Goal: Task Accomplishment & Management: Use online tool/utility

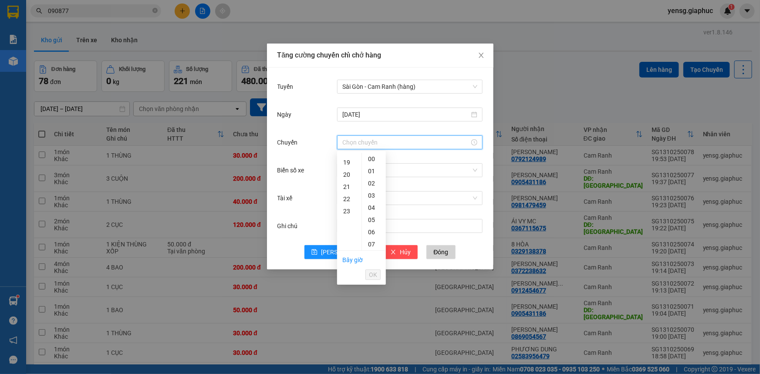
scroll to position [237, 0]
click at [344, 189] on div "22" at bounding box center [349, 190] width 24 height 12
type input "22:00"
click at [374, 270] on span "OK" at bounding box center [373, 275] width 8 height 10
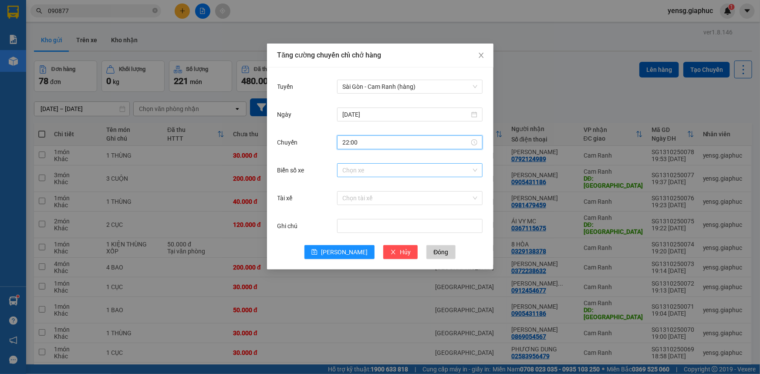
click at [413, 170] on input "Biển số xe" at bounding box center [406, 170] width 129 height 13
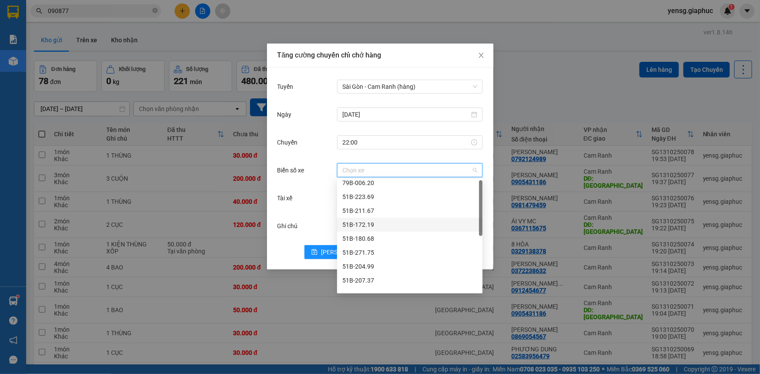
scroll to position [0, 0]
click at [384, 227] on div "51B-172.19" at bounding box center [409, 229] width 135 height 10
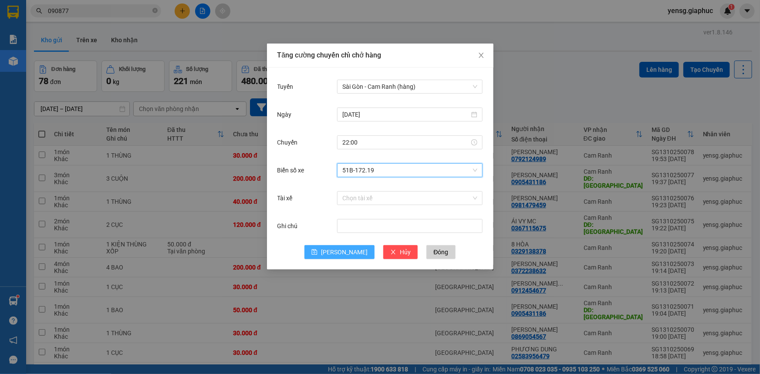
click at [347, 252] on span "[PERSON_NAME]" at bounding box center [344, 252] width 47 height 10
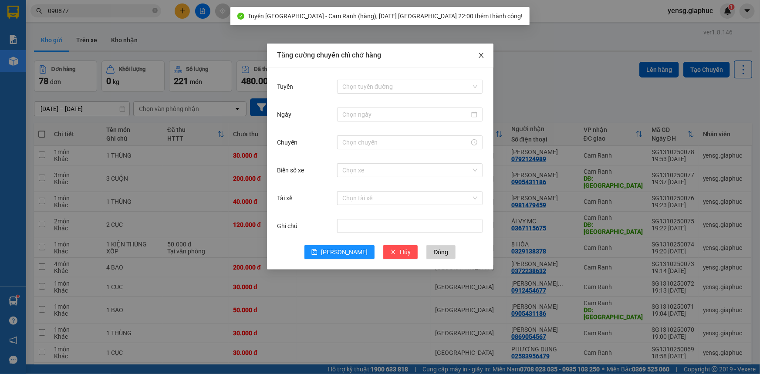
click at [483, 54] on icon "close" at bounding box center [481, 55] width 7 height 7
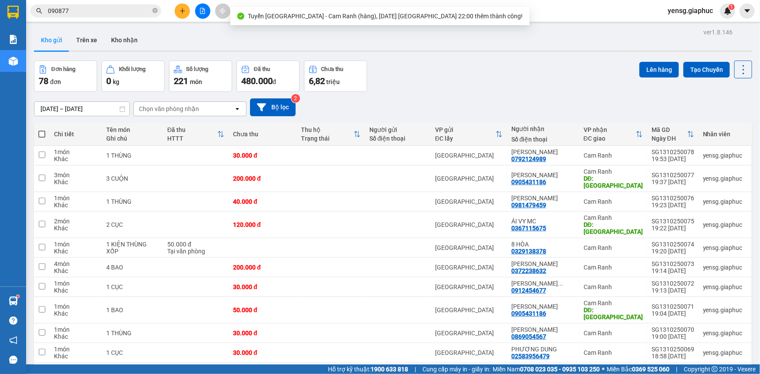
click at [40, 135] on span at bounding box center [41, 134] width 7 height 7
click at [42, 130] on input "checkbox" at bounding box center [42, 130] width 0 height 0
checkbox input "true"
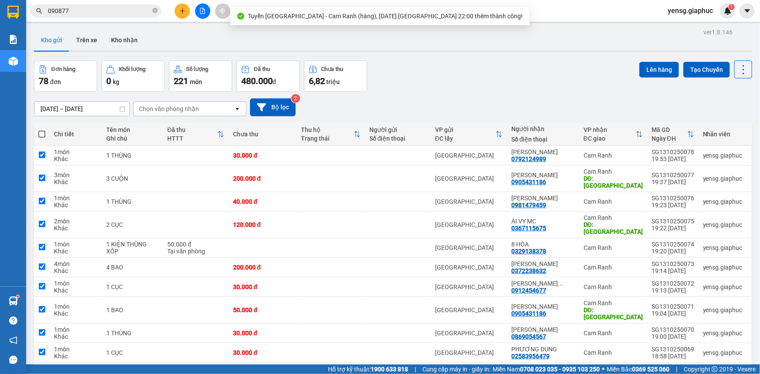
checkbox input "true"
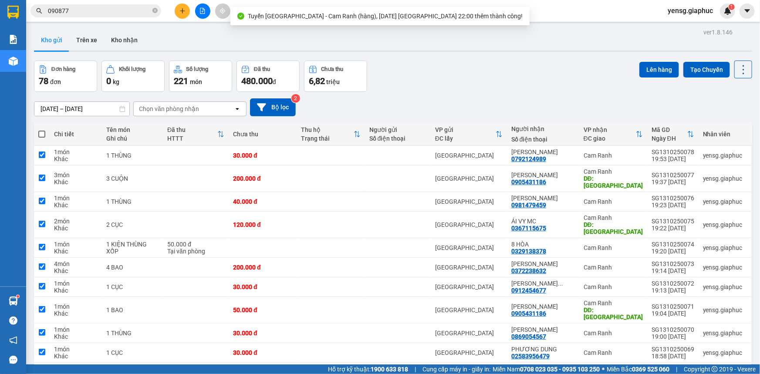
checkbox input "true"
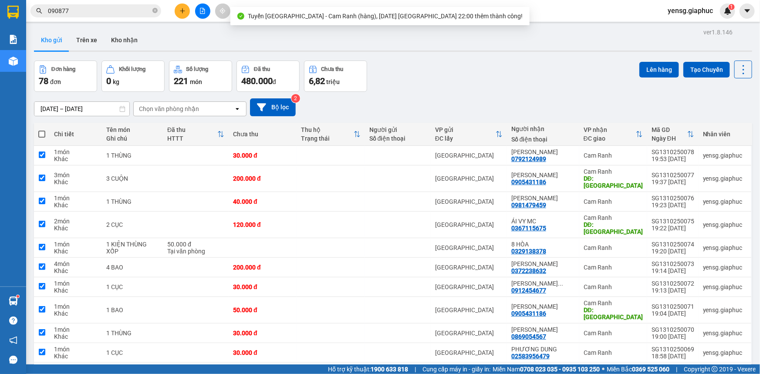
checkbox input "true"
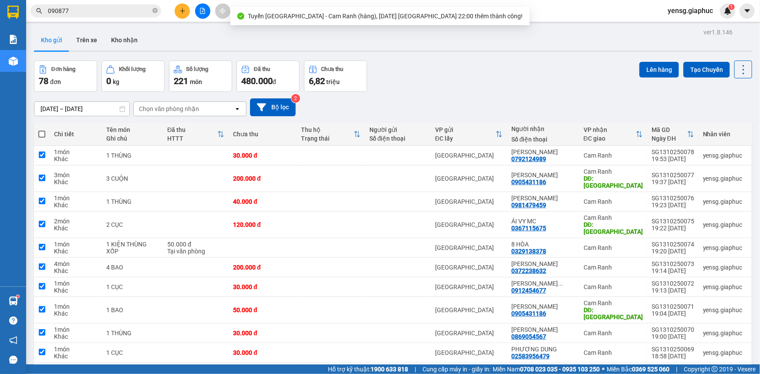
checkbox input "true"
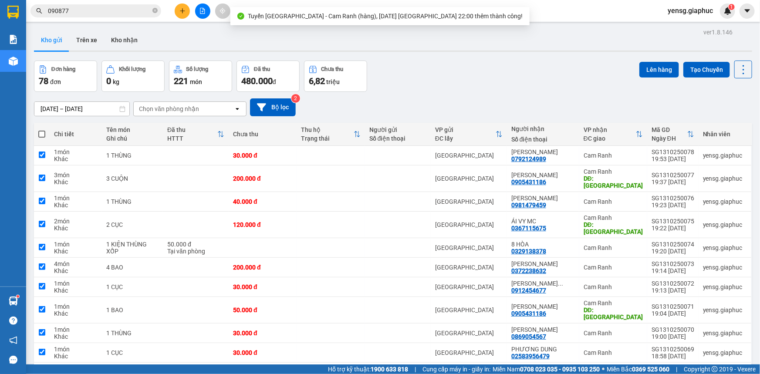
checkbox input "true"
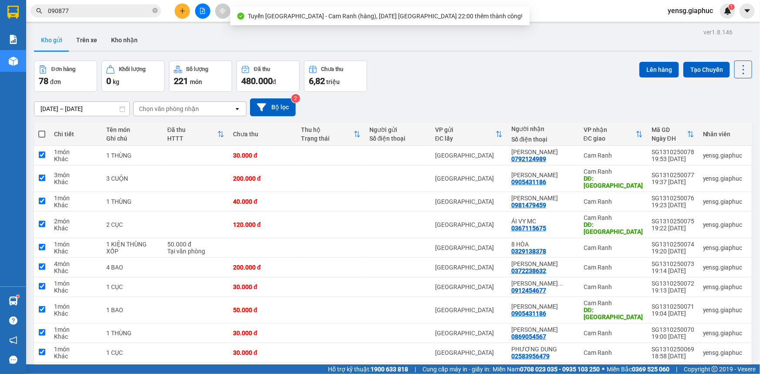
checkbox input "true"
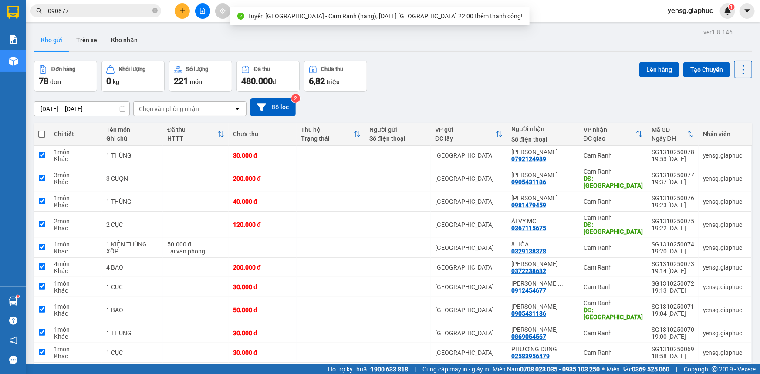
checkbox input "true"
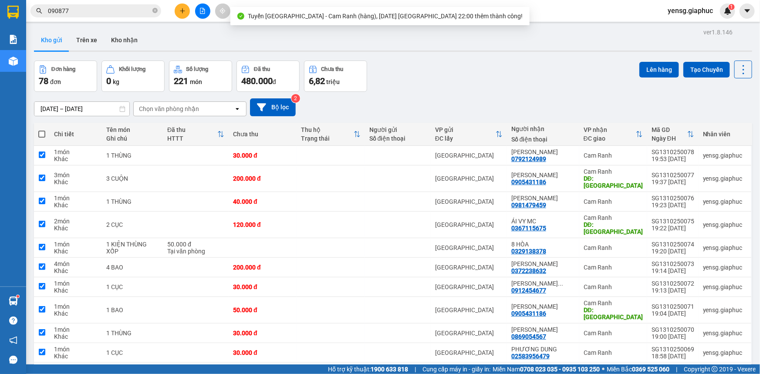
checkbox input "true"
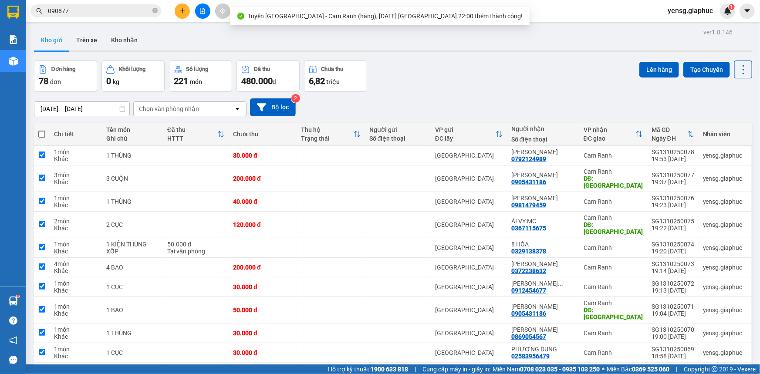
checkbox input "true"
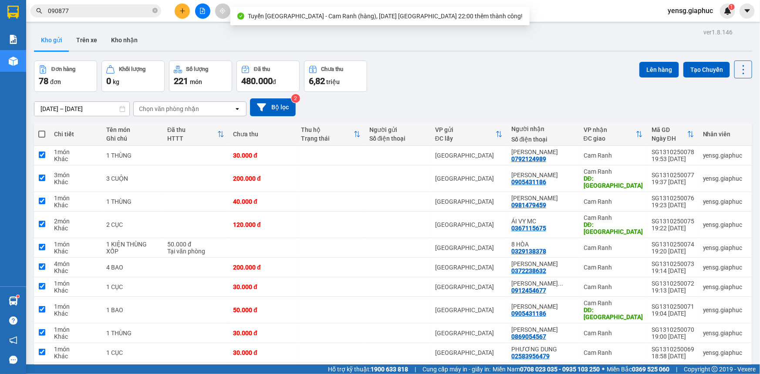
checkbox input "true"
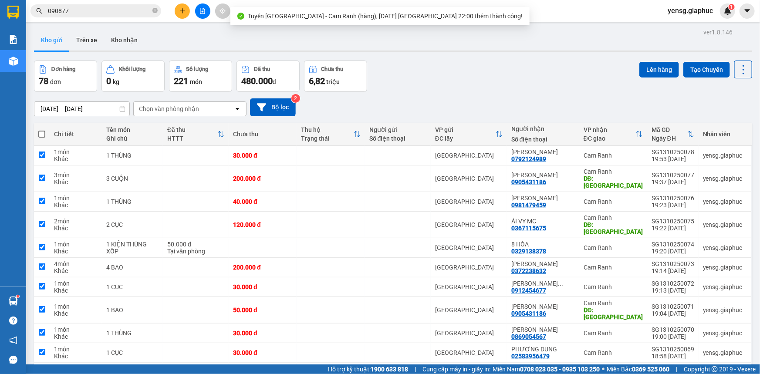
checkbox input "true"
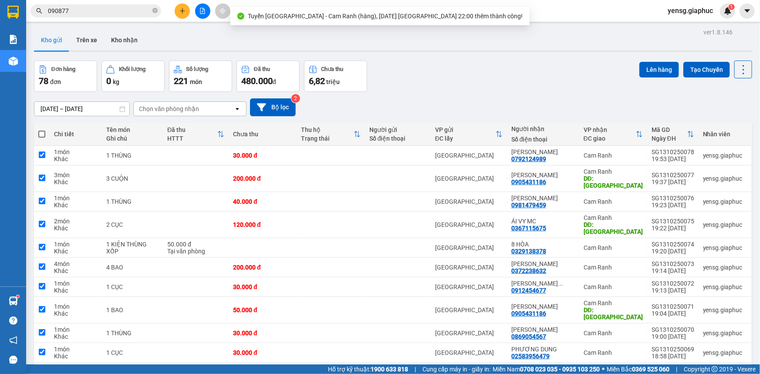
checkbox input "true"
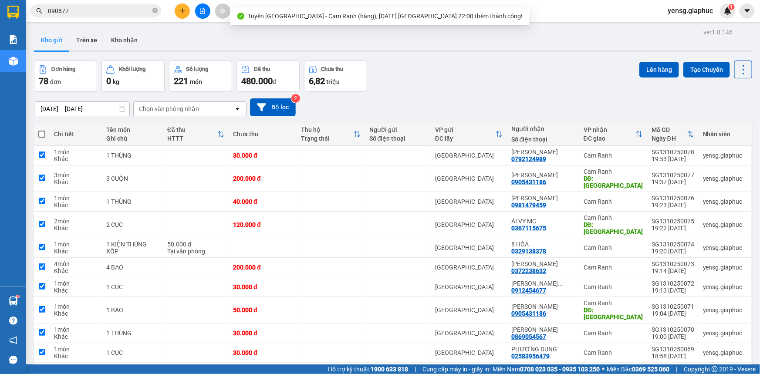
checkbox input "true"
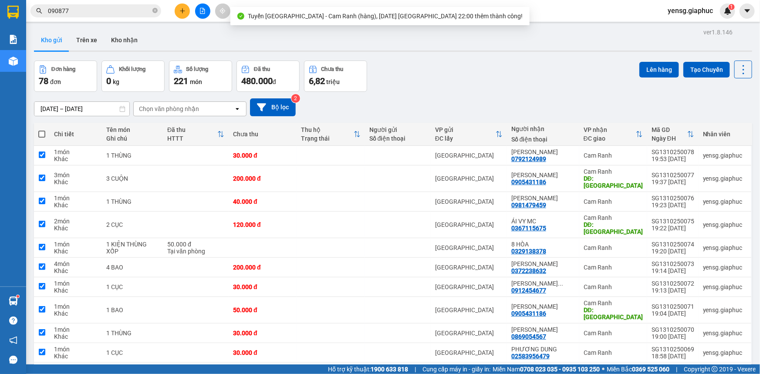
checkbox input "true"
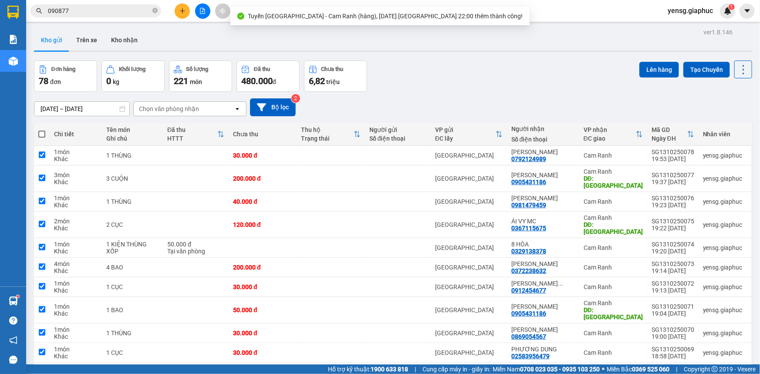
checkbox input "true"
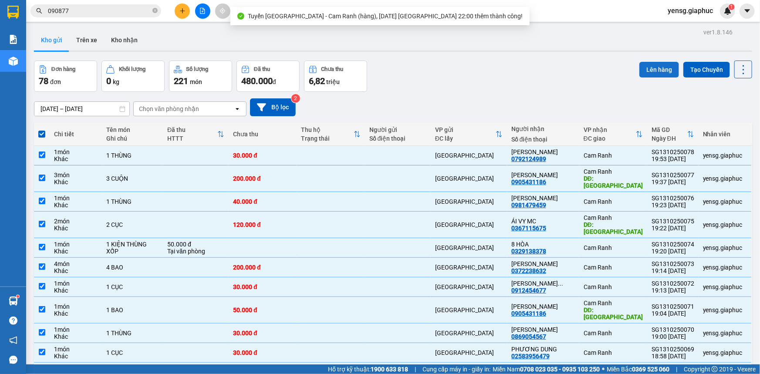
click at [639, 65] on button "Lên hàng" at bounding box center [659, 70] width 40 height 16
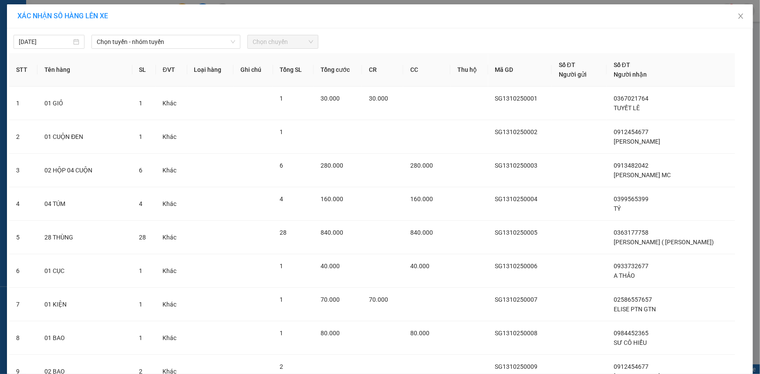
click at [147, 39] on span "Chọn tuyến - nhóm tuyến" at bounding box center [166, 41] width 138 height 13
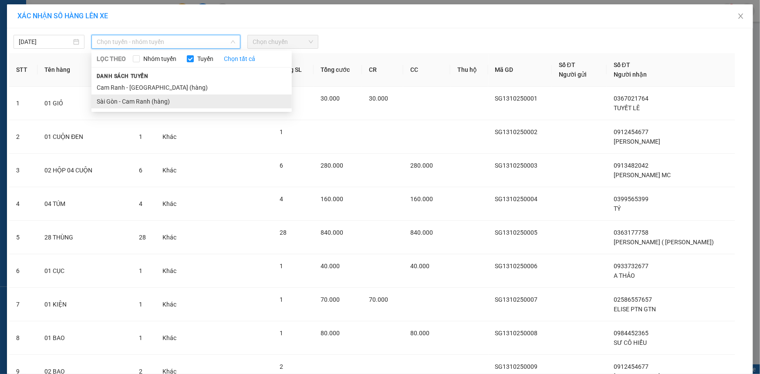
click at [139, 101] on li "Sài Gòn - Cam Ranh (hàng)" at bounding box center [191, 101] width 200 height 14
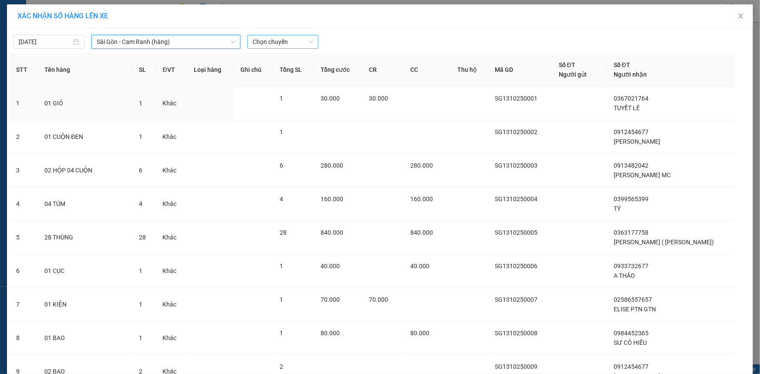
click at [278, 41] on span "Chọn chuyến" at bounding box center [282, 41] width 61 height 13
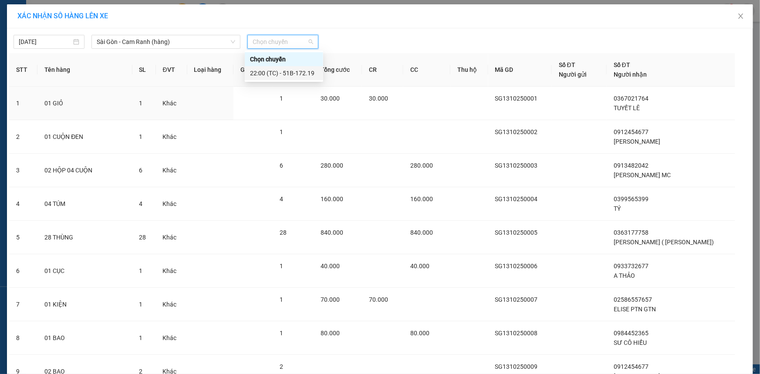
click at [283, 74] on div "22:00 (TC) - 51B-172.19" at bounding box center [284, 73] width 68 height 10
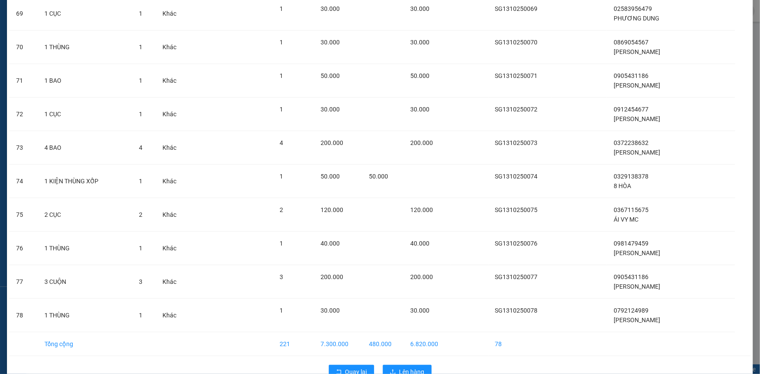
scroll to position [2392, 0]
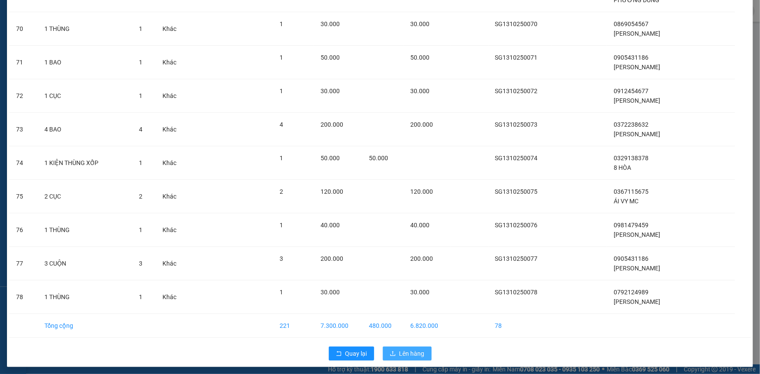
click at [404, 355] on button "Lên hàng" at bounding box center [407, 353] width 49 height 14
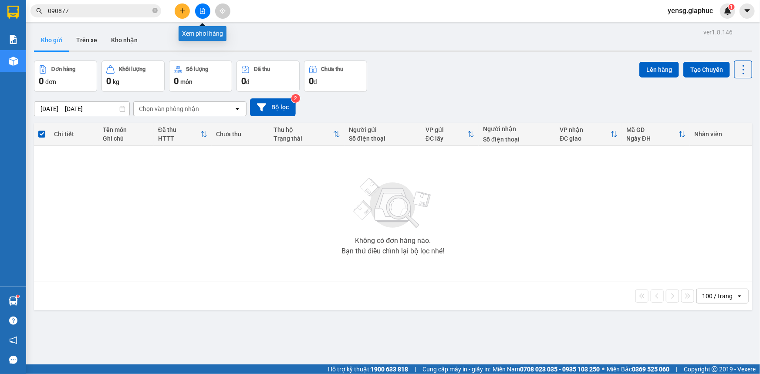
click at [201, 10] on icon "file-add" at bounding box center [202, 11] width 6 height 6
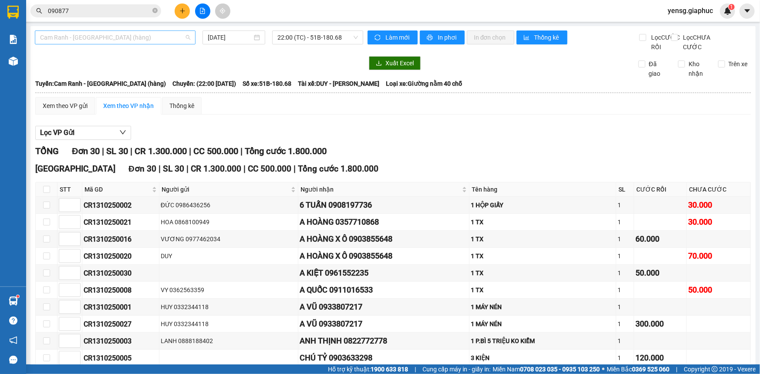
click at [131, 39] on span "Cam Ranh - [GEOGRAPHIC_DATA] (hàng)" at bounding box center [115, 37] width 150 height 13
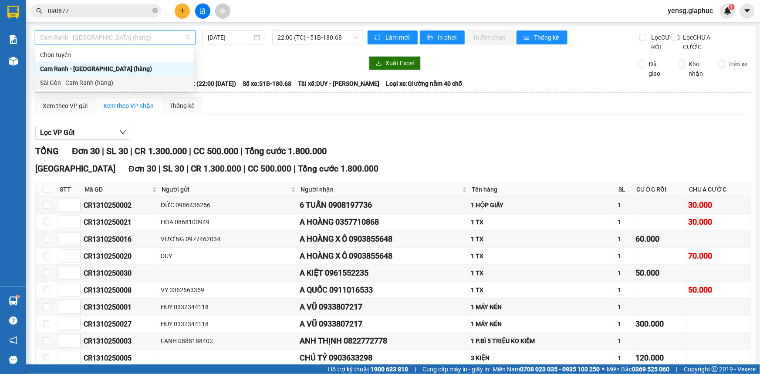
click at [127, 81] on div "Sài Gòn - Cam Ranh (hàng)" at bounding box center [114, 83] width 149 height 10
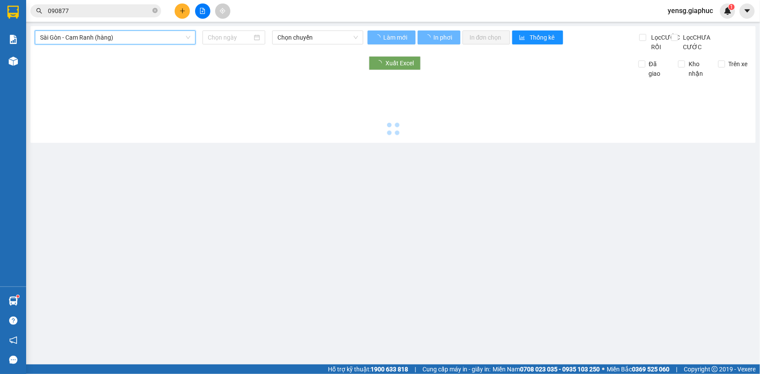
type input "[DATE]"
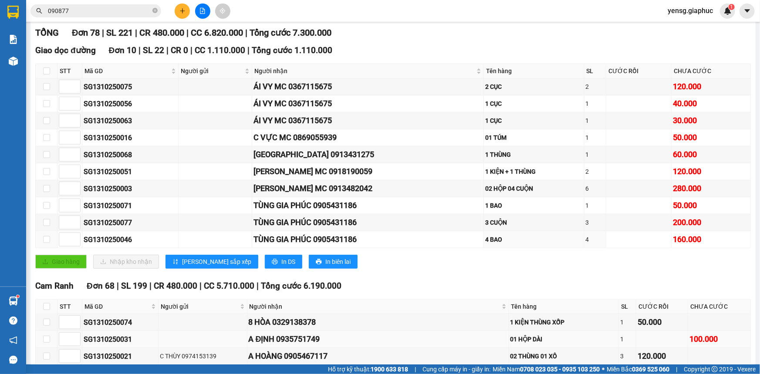
scroll to position [237, 0]
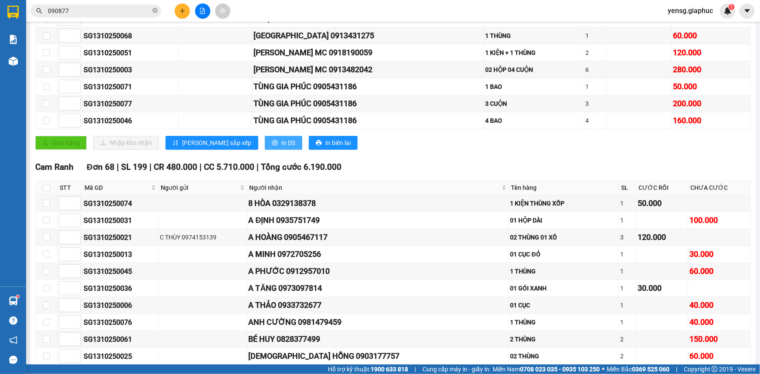
click at [265, 148] on button "In DS" at bounding box center [283, 143] width 37 height 14
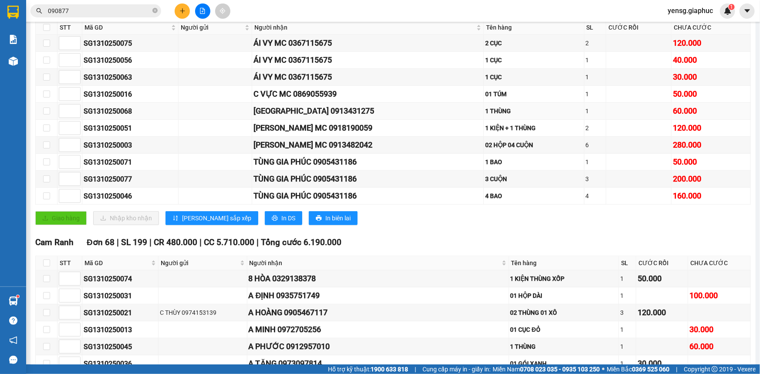
scroll to position [79, 0]
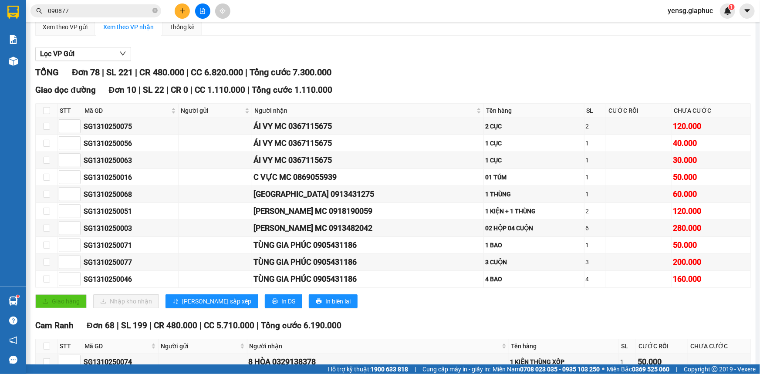
click at [103, 11] on input "090877" at bounding box center [99, 11] width 103 height 10
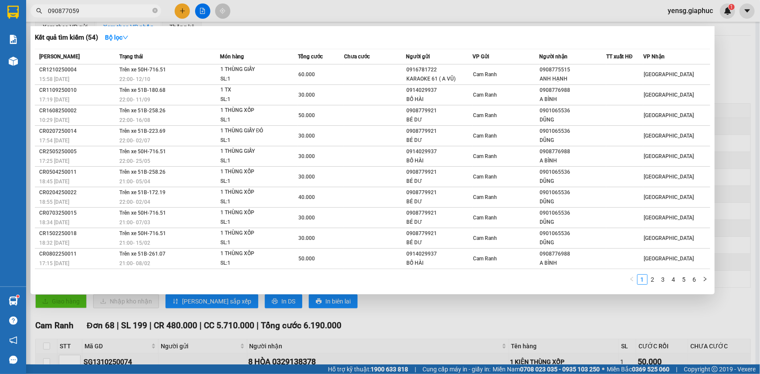
click at [103, 11] on input "090877059" at bounding box center [99, 11] width 103 height 10
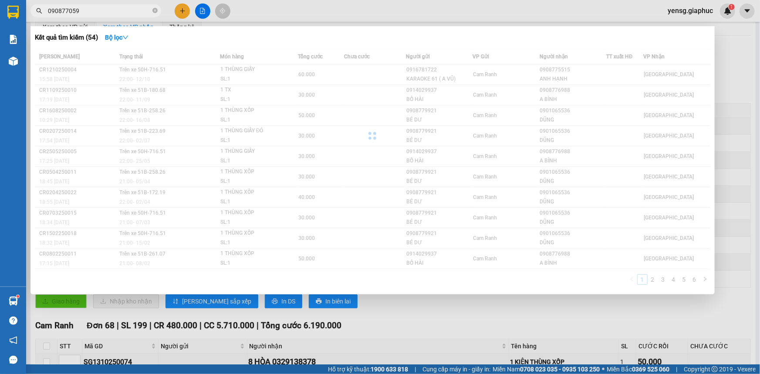
click at [103, 11] on input "090877059" at bounding box center [99, 11] width 103 height 10
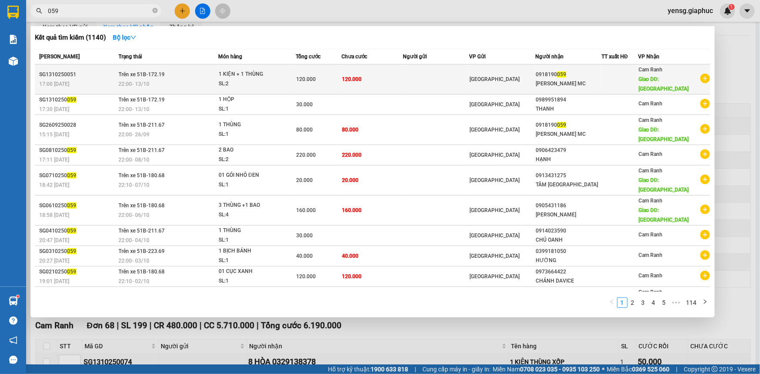
type input "059"
click at [568, 79] on div "[PERSON_NAME] MC" at bounding box center [567, 83] width 65 height 9
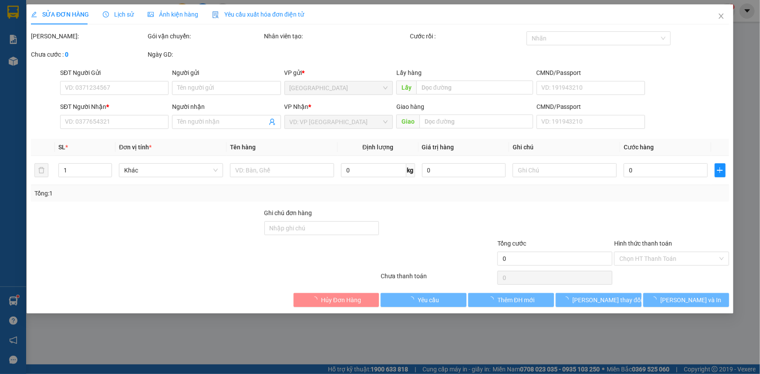
type input "0918190059"
type input "[PERSON_NAME] MC"
type input "MỸ CA"
type input "120.000"
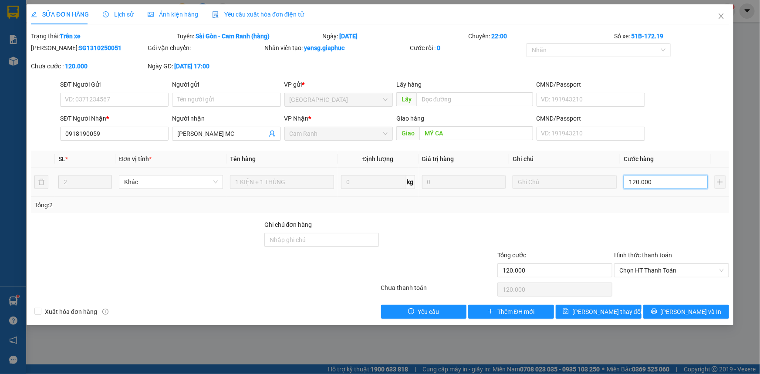
click at [642, 179] on input "120.000" at bounding box center [665, 182] width 84 height 14
type input "1"
type input "10"
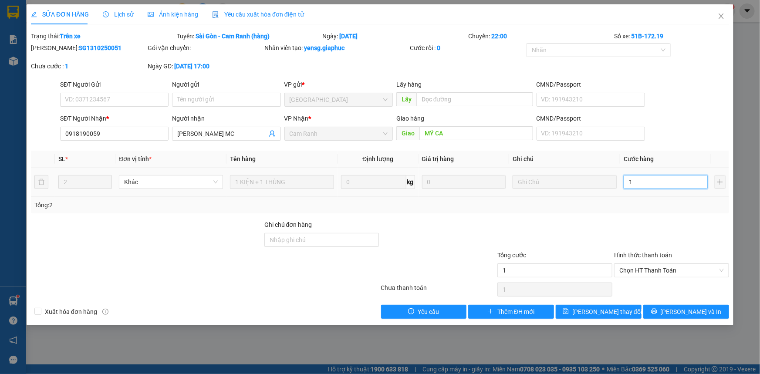
type input "10"
type input "100"
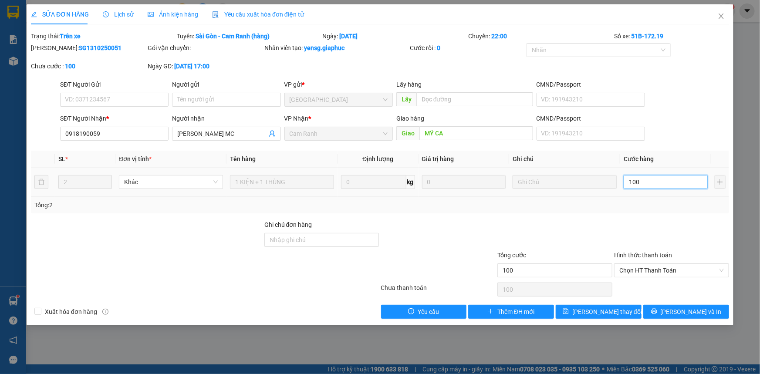
type input "1.000"
type input "100"
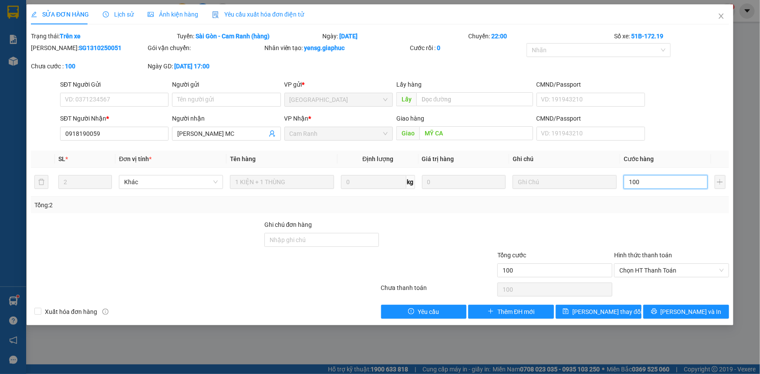
type input "100"
type input "100.000"
click at [646, 211] on div "Tổng: 2" at bounding box center [380, 205] width 698 height 17
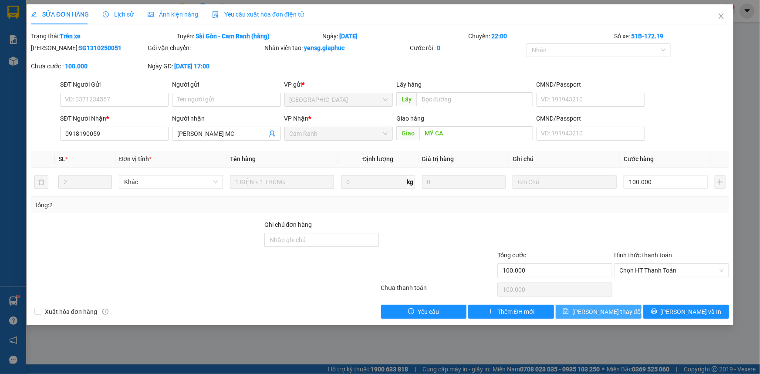
click at [610, 309] on span "[PERSON_NAME] thay đổi" at bounding box center [607, 312] width 70 height 10
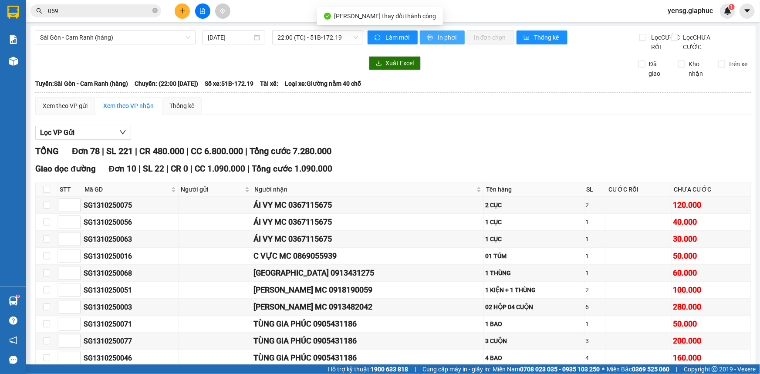
click at [437, 39] on span "In phơi" at bounding box center [447, 38] width 20 height 10
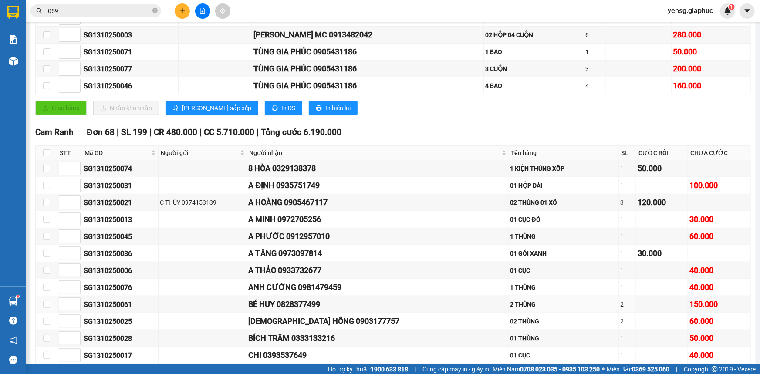
scroll to position [198, 0]
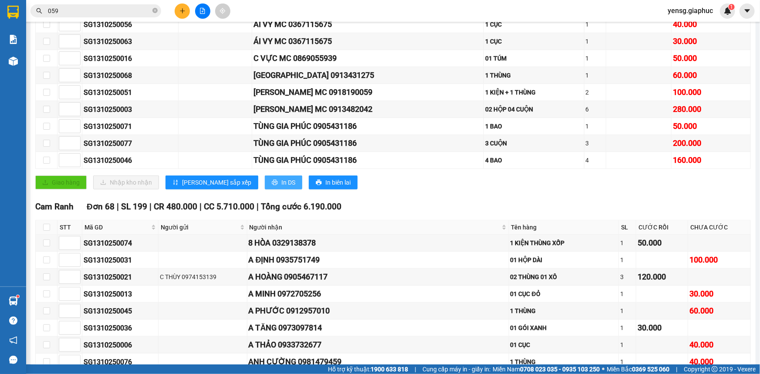
click at [281, 187] on span "In DS" at bounding box center [288, 183] width 14 height 10
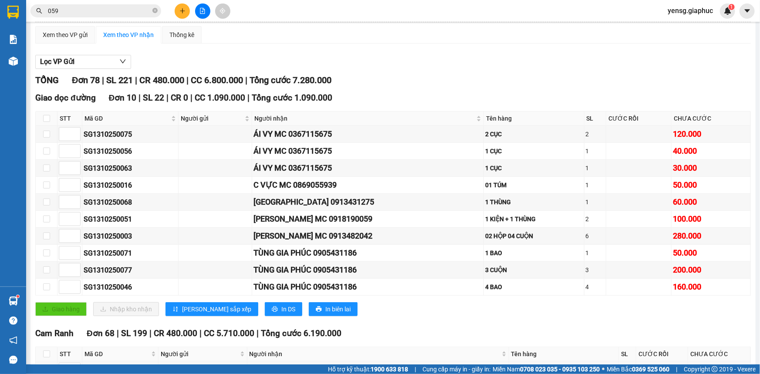
scroll to position [0, 0]
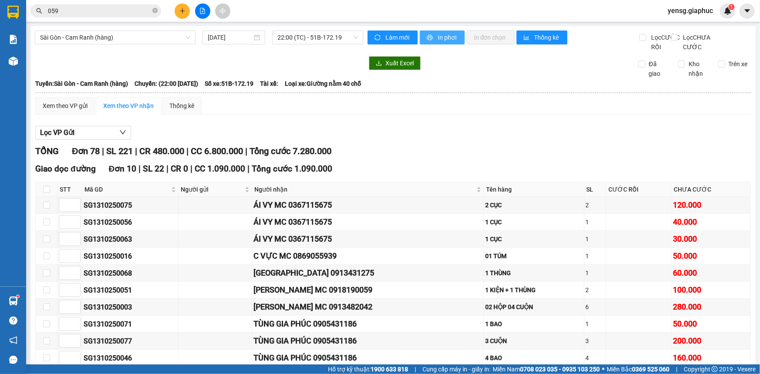
click at [447, 39] on span "In phơi" at bounding box center [447, 38] width 20 height 10
click at [442, 37] on span "In phơi" at bounding box center [447, 38] width 20 height 10
click at [521, 114] on div "Xem theo VP gửi Xem theo VP nhận Thống kê" at bounding box center [392, 105] width 715 height 17
